Goal: Use online tool/utility: Use online tool/utility

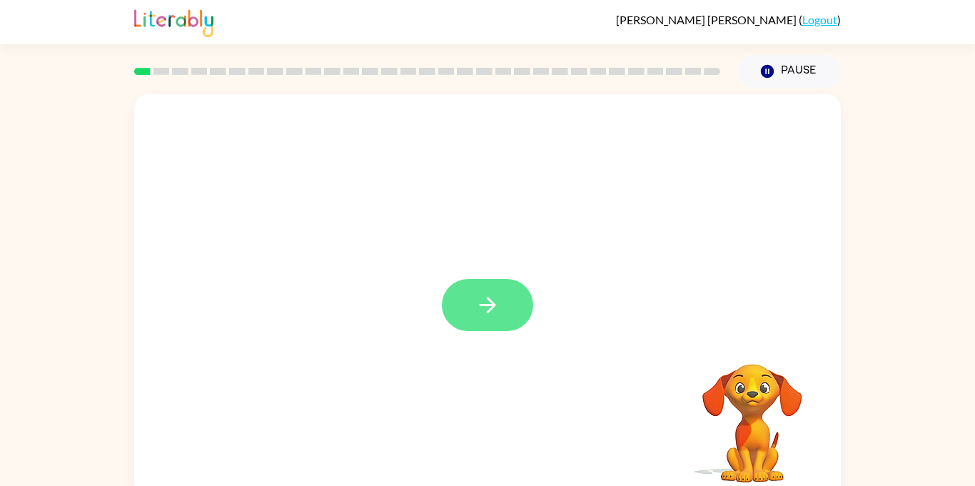
click at [487, 315] on icon "button" at bounding box center [487, 305] width 25 height 25
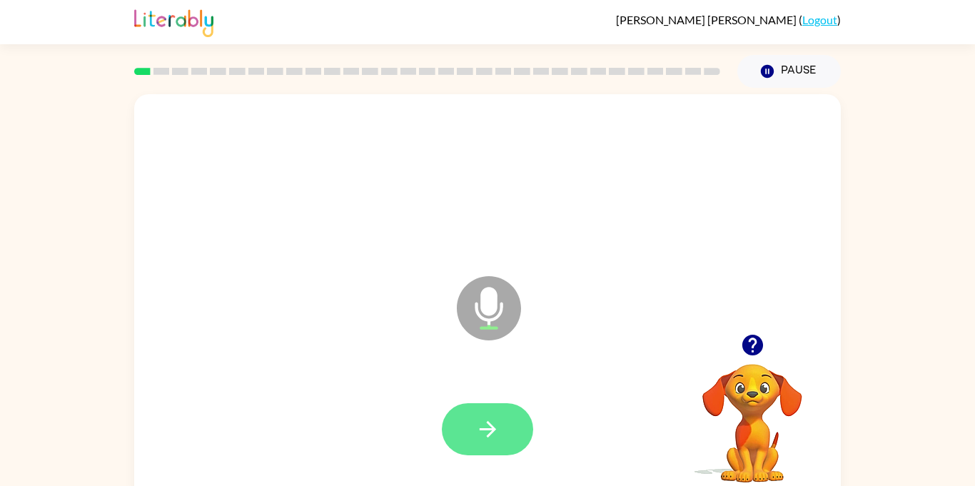
click at [495, 430] on icon "button" at bounding box center [487, 429] width 16 height 16
click at [488, 432] on icon "button" at bounding box center [487, 429] width 25 height 25
click at [492, 424] on icon "button" at bounding box center [487, 429] width 25 height 25
click at [754, 353] on icon "button" at bounding box center [752, 345] width 21 height 21
click at [479, 425] on icon "button" at bounding box center [487, 429] width 25 height 25
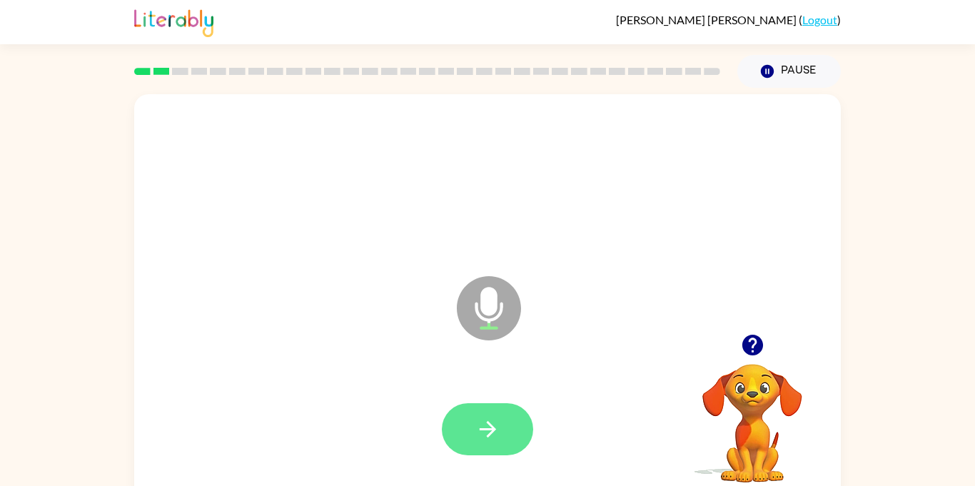
click at [478, 425] on icon "button" at bounding box center [487, 429] width 25 height 25
click at [749, 353] on icon "button" at bounding box center [752, 345] width 21 height 21
click at [515, 433] on button "button" at bounding box center [487, 429] width 91 height 52
click at [505, 444] on button "button" at bounding box center [487, 429] width 91 height 52
click at [490, 430] on icon "button" at bounding box center [487, 429] width 25 height 25
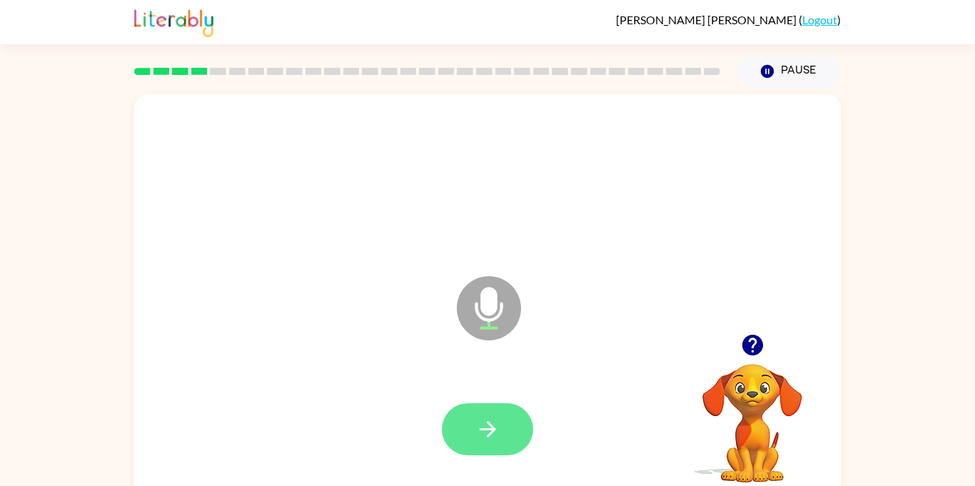
click at [507, 427] on button "button" at bounding box center [487, 429] width 91 height 52
click at [499, 429] on icon "button" at bounding box center [487, 429] width 25 height 25
click at [497, 425] on icon "button" at bounding box center [487, 429] width 25 height 25
click at [492, 417] on icon "button" at bounding box center [487, 429] width 25 height 25
click at [495, 436] on icon "button" at bounding box center [487, 429] width 25 height 25
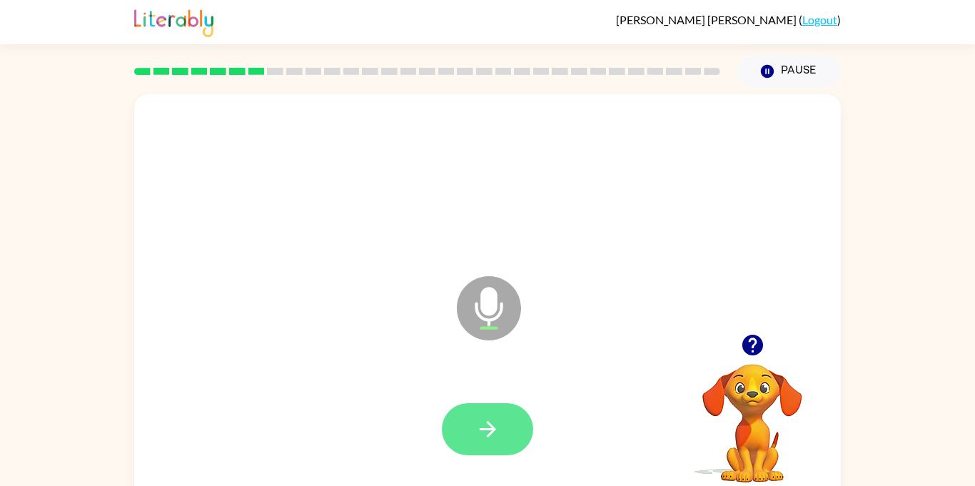
click at [497, 429] on icon "button" at bounding box center [487, 429] width 25 height 25
click at [507, 419] on button "button" at bounding box center [487, 429] width 91 height 52
click at [499, 423] on icon "button" at bounding box center [487, 429] width 25 height 25
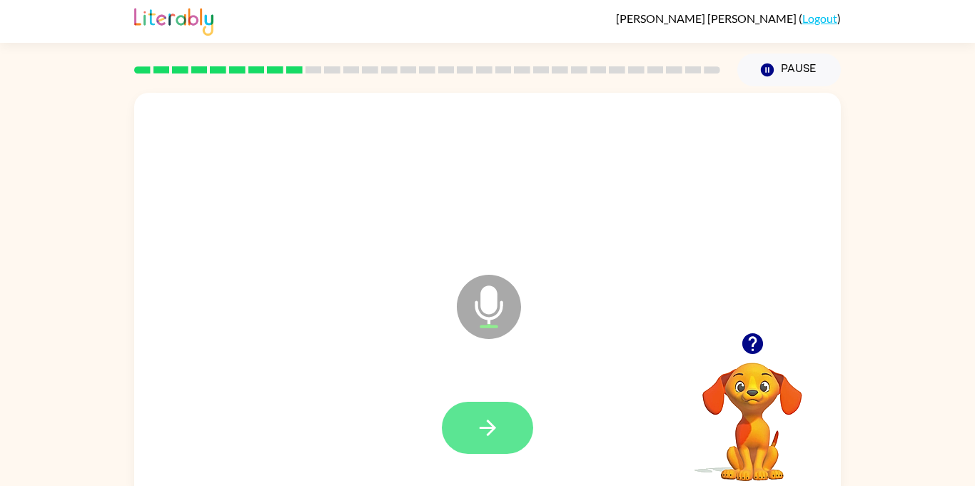
click at [500, 421] on icon "button" at bounding box center [487, 427] width 25 height 25
click at [521, 423] on button "button" at bounding box center [487, 428] width 91 height 52
click at [507, 418] on button "button" at bounding box center [487, 428] width 91 height 52
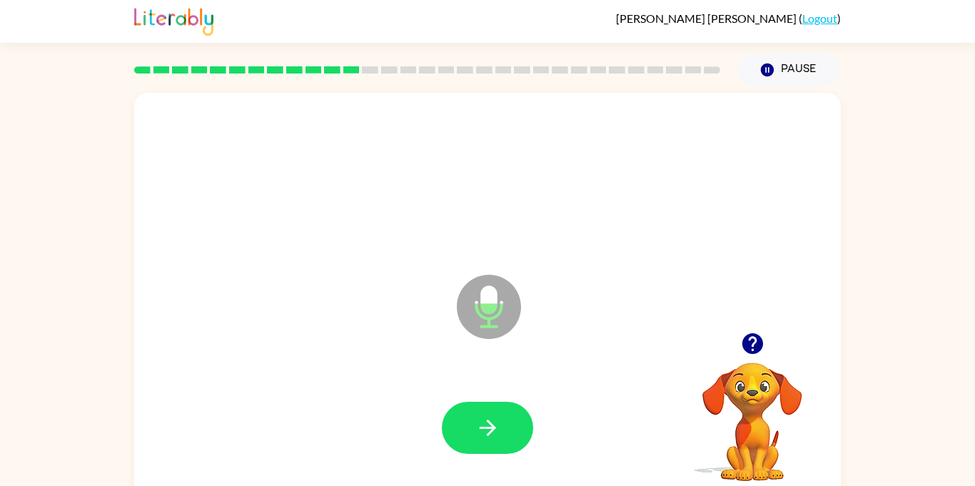
click at [507, 418] on button "button" at bounding box center [487, 428] width 91 height 52
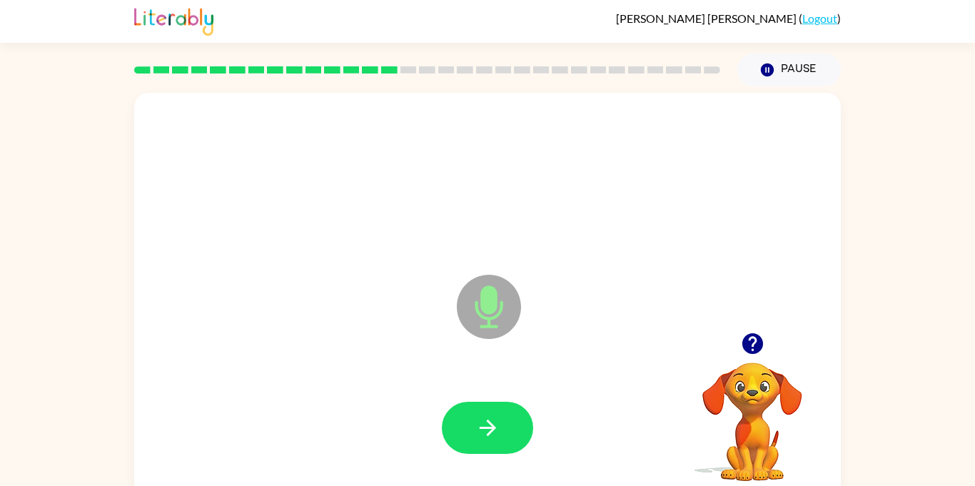
click at [507, 418] on button "button" at bounding box center [487, 428] width 91 height 52
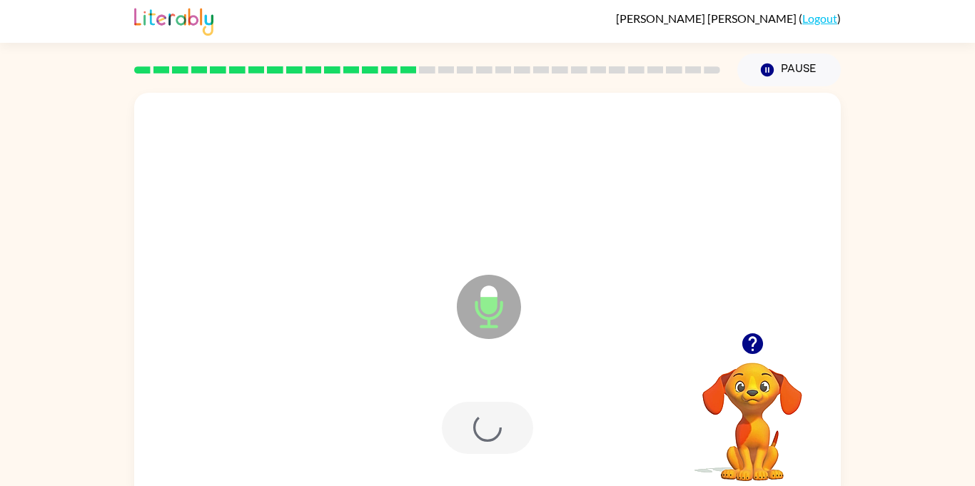
click at [507, 418] on div at bounding box center [487, 428] width 91 height 52
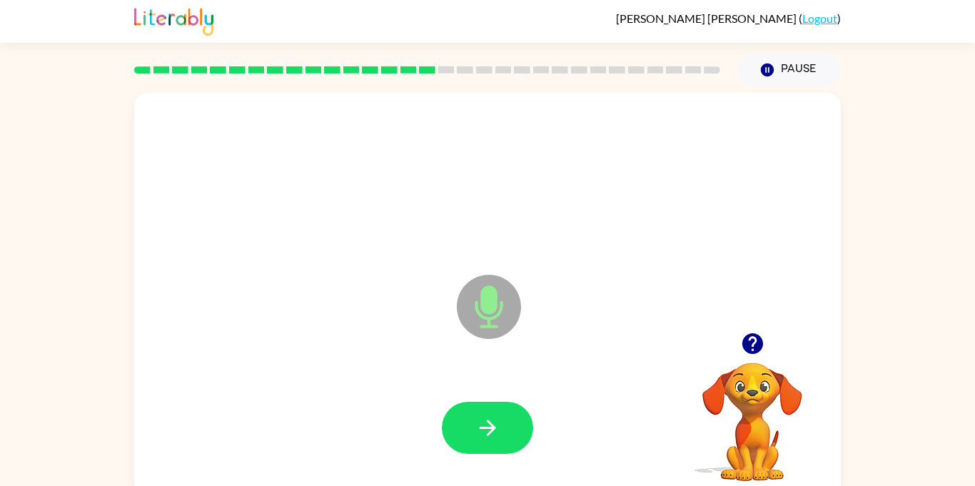
click at [507, 418] on button "button" at bounding box center [487, 428] width 91 height 52
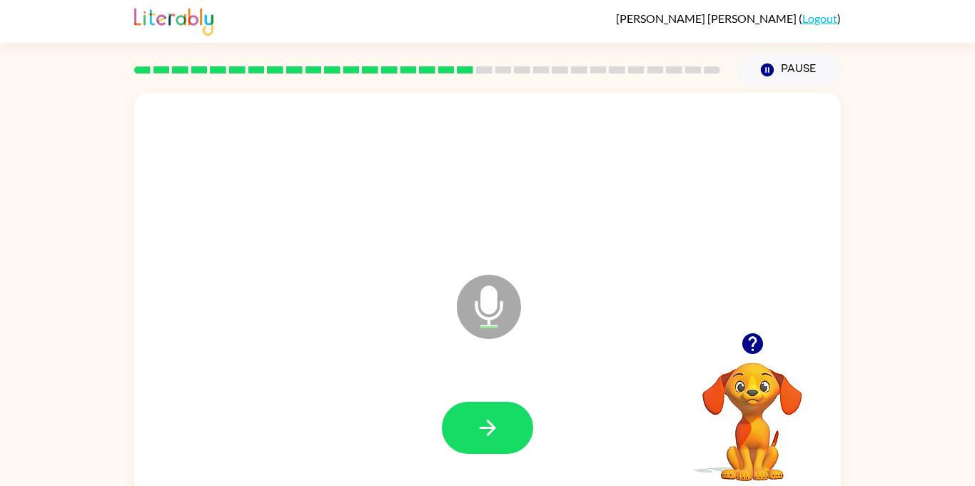
click at [507, 418] on button "button" at bounding box center [487, 428] width 91 height 52
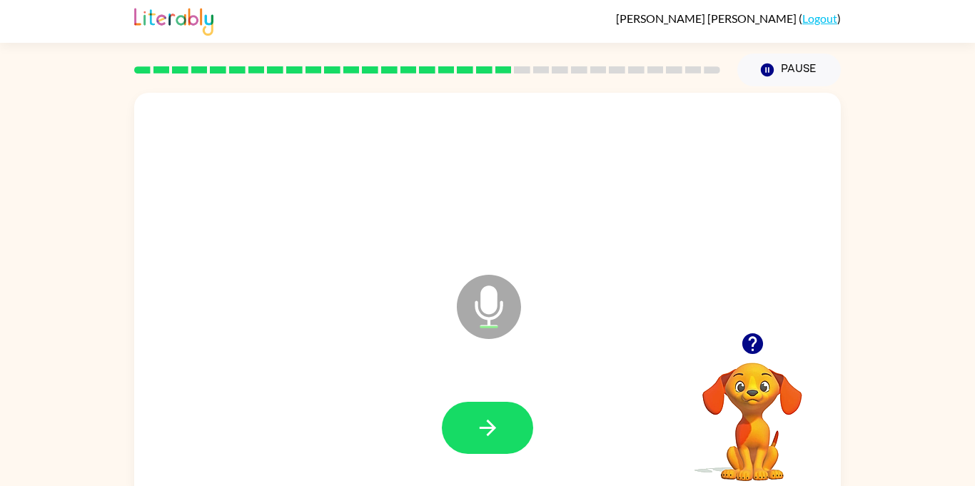
click at [507, 418] on button "button" at bounding box center [487, 428] width 91 height 52
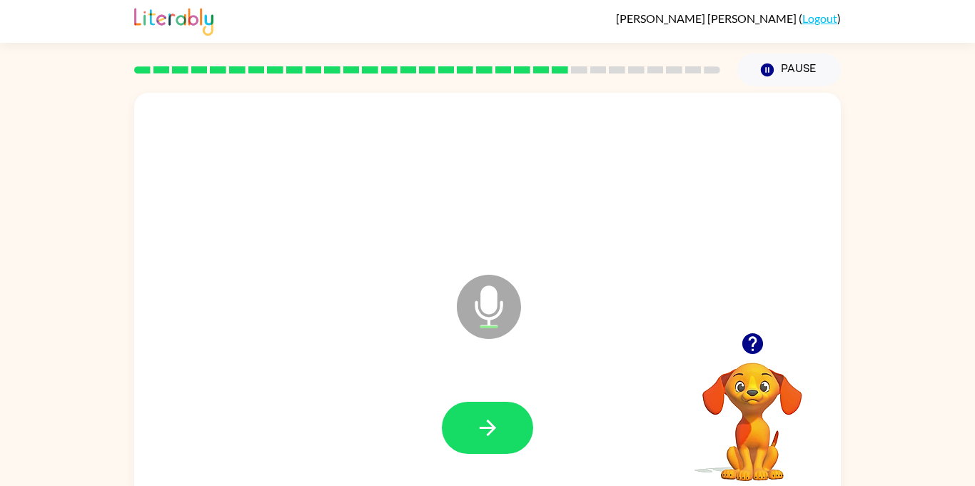
click at [507, 418] on button "button" at bounding box center [487, 428] width 91 height 52
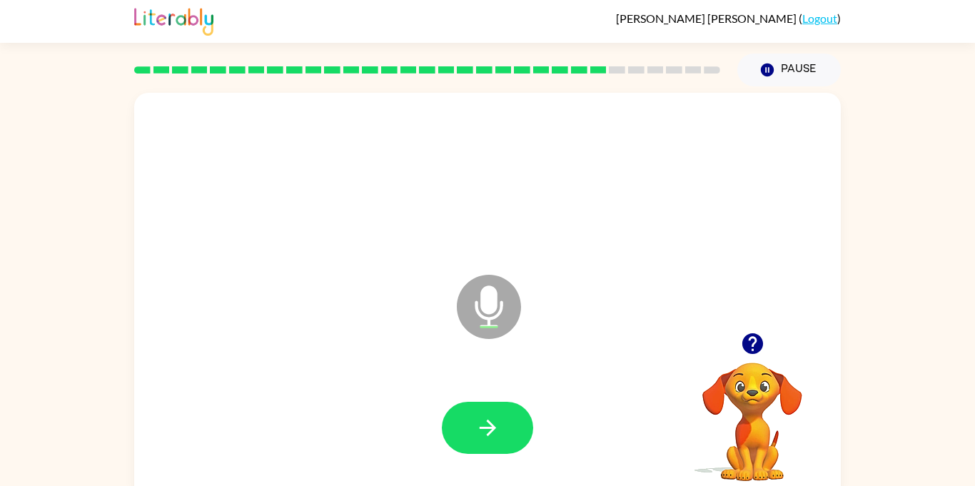
click at [507, 418] on button "button" at bounding box center [487, 428] width 91 height 52
click at [743, 325] on div at bounding box center [752, 343] width 143 height 36
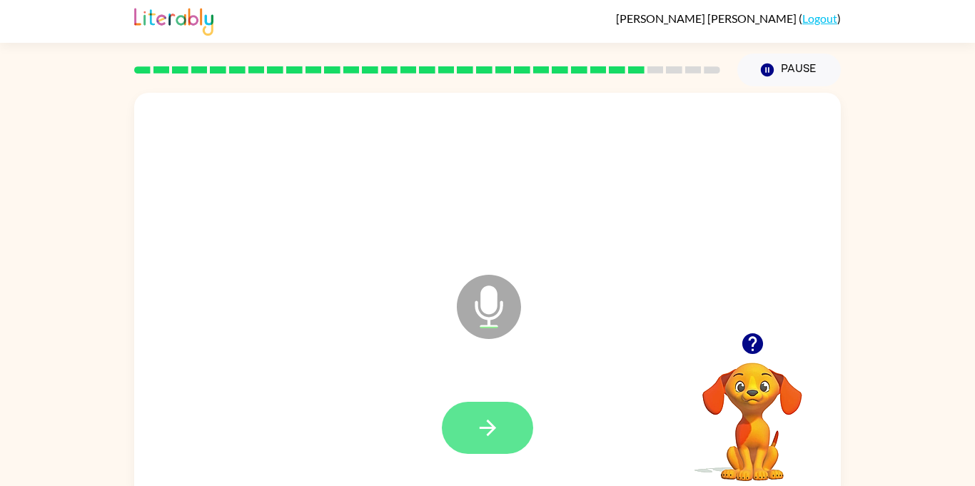
click at [487, 420] on icon "button" at bounding box center [487, 428] width 16 height 16
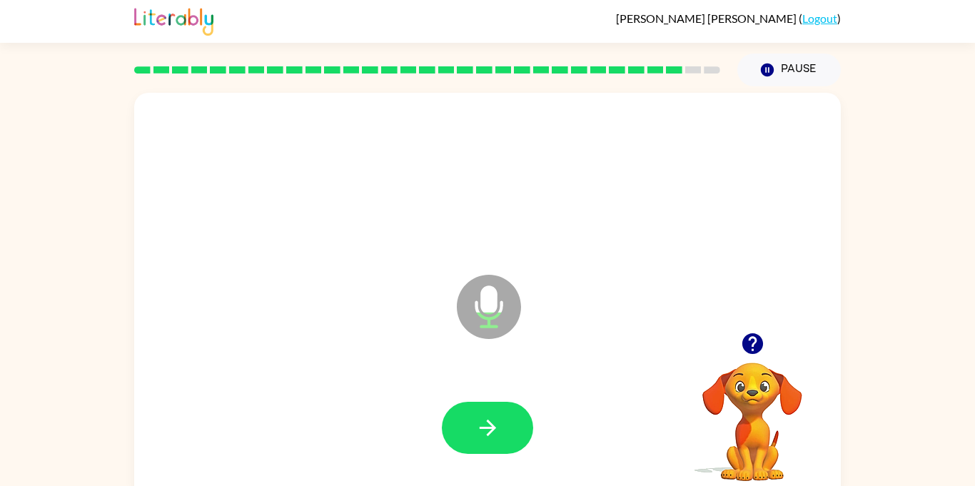
click at [487, 420] on icon "button" at bounding box center [487, 428] width 16 height 16
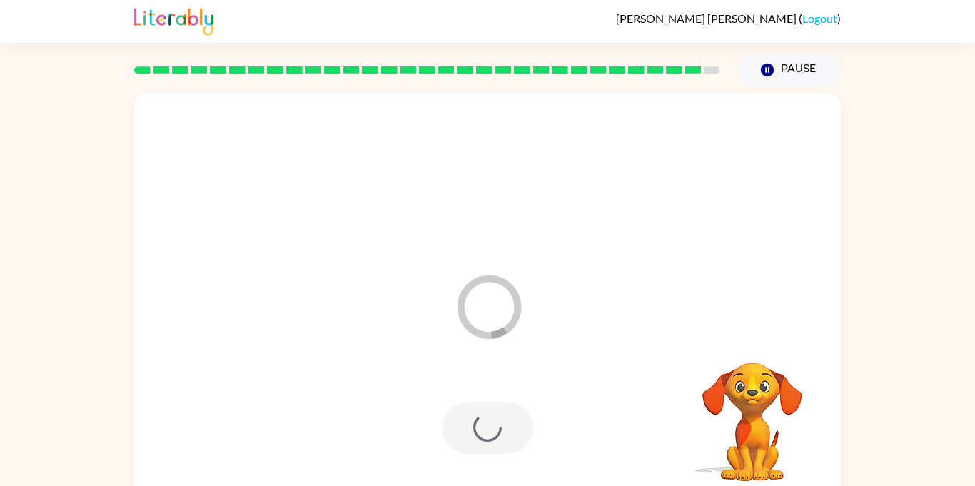
scroll to position [0, 0]
